Goal: Navigation & Orientation: Find specific page/section

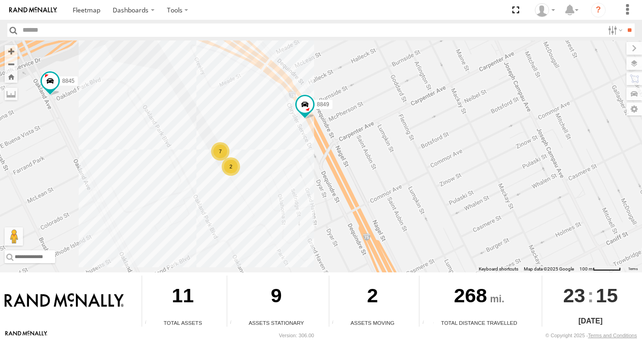
click at [220, 154] on div "7" at bounding box center [220, 151] width 18 height 18
